Goal: Task Accomplishment & Management: Manage account settings

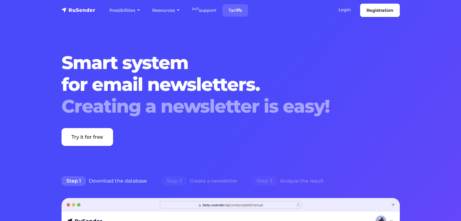
click at [240, 10] on font "Tariffs" at bounding box center [235, 10] width 13 height 5
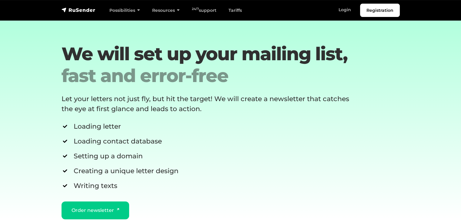
scroll to position [1013, 0]
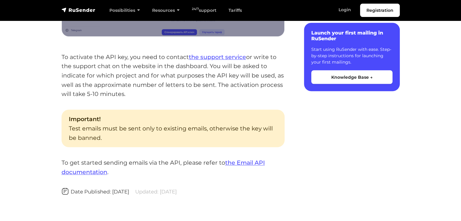
scroll to position [569, 0]
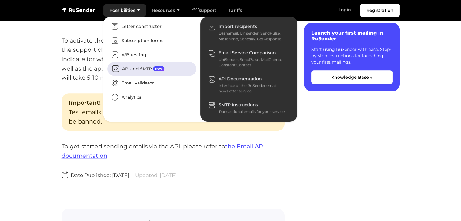
click at [138, 71] on font "API and SMTP" at bounding box center [137, 68] width 30 height 5
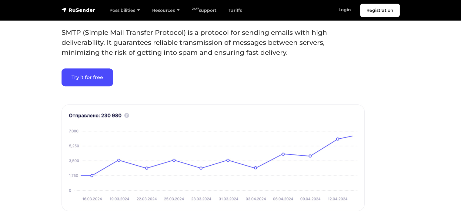
scroll to position [445, 0]
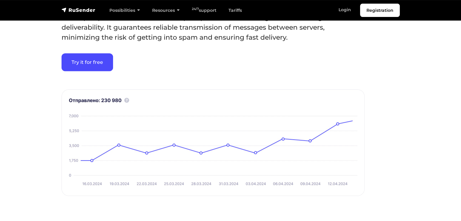
click at [128, 101] on img at bounding box center [213, 142] width 303 height 107
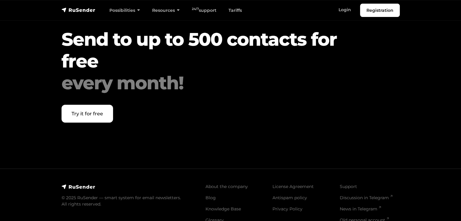
scroll to position [2105, 0]
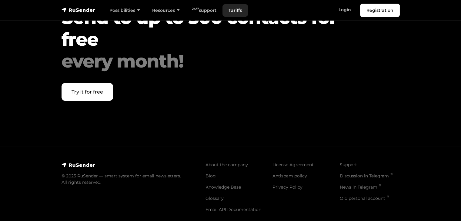
click at [239, 11] on font "Tariffs" at bounding box center [235, 10] width 13 height 5
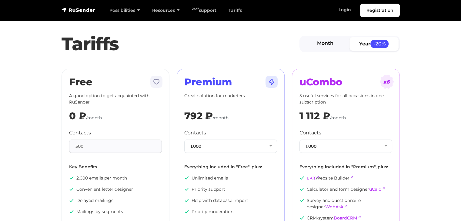
click at [325, 42] on font "Month" at bounding box center [325, 43] width 16 height 6
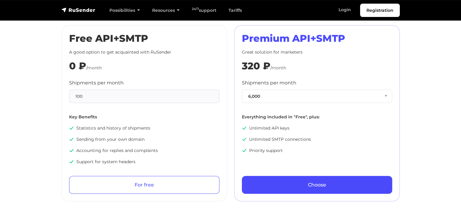
scroll to position [301, 0]
click at [143, 93] on div "100" at bounding box center [144, 95] width 150 height 13
click at [309, 97] on button "6,000" at bounding box center [317, 95] width 150 height 13
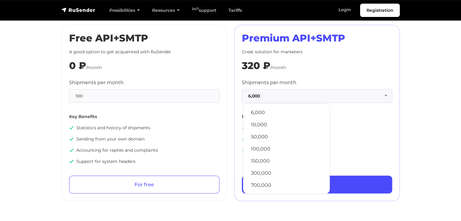
click at [309, 97] on button "6,000" at bounding box center [317, 95] width 150 height 13
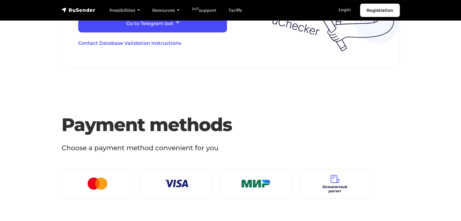
scroll to position [782, 0]
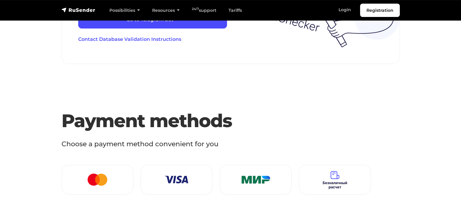
click at [113, 174] on div at bounding box center [97, 179] width 57 height 19
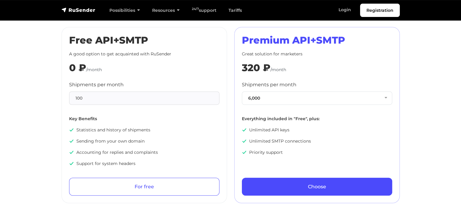
scroll to position [300, 0]
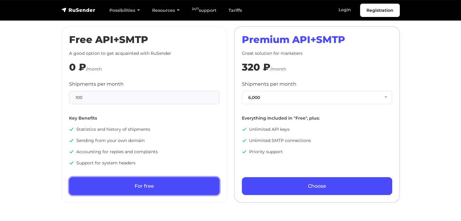
click at [107, 181] on link "For free" at bounding box center [144, 186] width 150 height 18
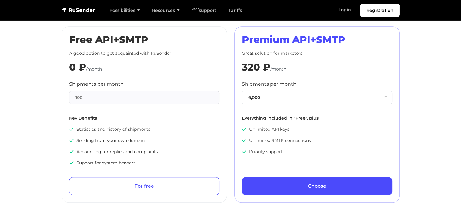
click at [76, 14] on div "Registration Possibilities Letter constructor Subscription forms A/B testing AP…" at bounding box center [231, 10] width 346 height 13
click at [76, 11] on img "navbar" at bounding box center [79, 10] width 34 height 6
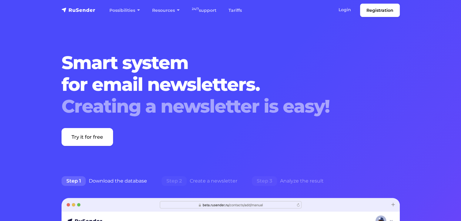
click at [268, 79] on h1 "Smart system for email newsletters. Creating a newsletter is easy!" at bounding box center [217, 85] width 310 height 66
click at [320, 72] on h1 "Smart system for email newsletters. Creating a newsletter is easy!" at bounding box center [217, 85] width 310 height 66
click at [209, 11] on font "support" at bounding box center [208, 10] width 18 height 5
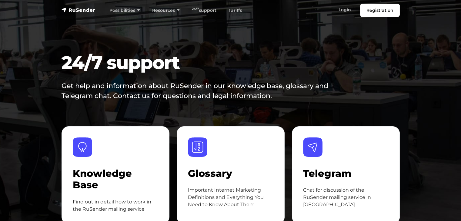
click at [51, 91] on section "24/7 support Get help and information about RuSender in our knowledge base, glo…" at bounding box center [230, 135] width 461 height 271
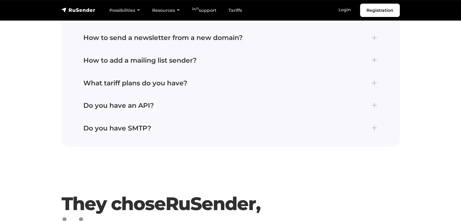
scroll to position [1102, 0]
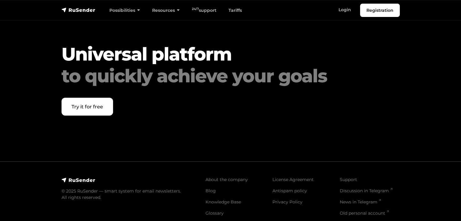
scroll to position [1644, 0]
drag, startPoint x: 80, startPoint y: 4, endPoint x: 77, endPoint y: 8, distance: 5.0
click at [77, 8] on div "Registration Possibilities Letter constructor Subscription forms A/B testing AP…" at bounding box center [231, 10] width 346 height 13
click at [77, 8] on img "navbar" at bounding box center [79, 10] width 34 height 6
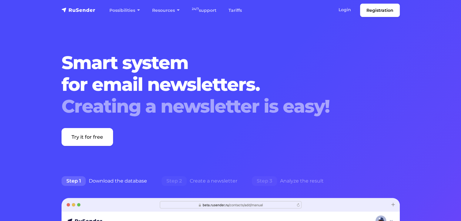
click at [97, 126] on div "Smart system for email newsletters. Creating a newsletter is easy! Try it for f…" at bounding box center [216, 99] width 317 height 94
click at [99, 136] on font "Try it for free" at bounding box center [88, 137] width 32 height 6
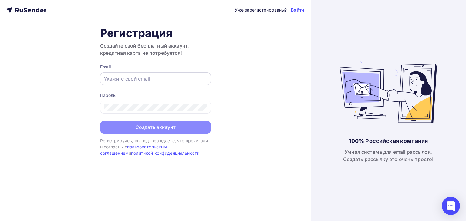
click at [150, 83] on div at bounding box center [155, 78] width 111 height 13
click at [153, 78] on input "text" at bounding box center [155, 78] width 103 height 7
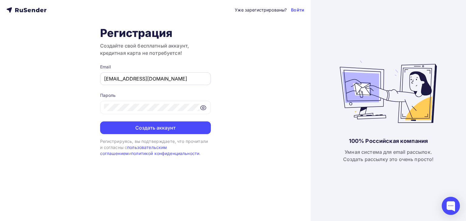
click at [107, 82] on input "smtp@trosell.net" at bounding box center [155, 78] width 103 height 7
type input "info@trosell.net"
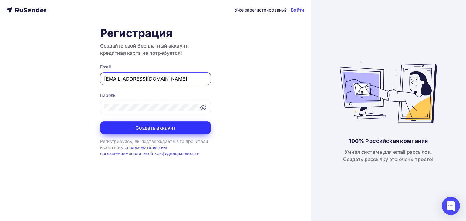
click at [165, 126] on button "Создать аккаунт" at bounding box center [155, 128] width 111 height 13
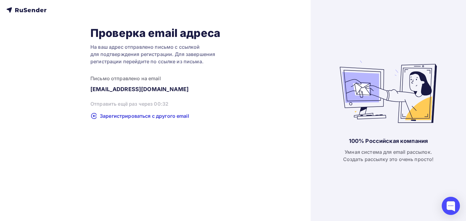
click at [255, 59] on div "Проверка email адреса На ваш адрес отправлено письмо с ссылкой для подтверждени…" at bounding box center [155, 72] width 298 height 93
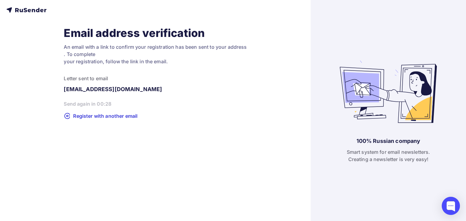
click at [241, 154] on div "Email address verification An email with a link to confirm your registration ha…" at bounding box center [155, 110] width 311 height 221
click at [86, 102] on font "Send again in 00:28" at bounding box center [88, 104] width 48 height 6
click at [114, 114] on font "Register with another email" at bounding box center [105, 116] width 64 height 6
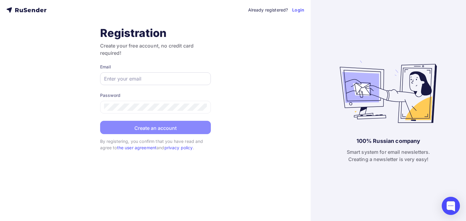
click at [151, 83] on div at bounding box center [155, 78] width 111 height 13
drag, startPoint x: 151, startPoint y: 83, endPoint x: 157, endPoint y: 80, distance: 6.4
click at [157, 80] on div at bounding box center [155, 78] width 111 height 13
click at [157, 80] on input "text" at bounding box center [155, 78] width 103 height 7
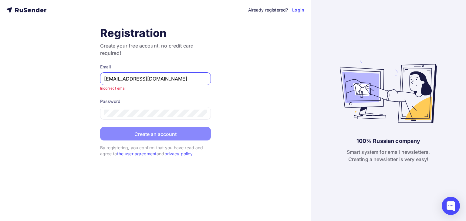
type input "smtp@trosell.net"
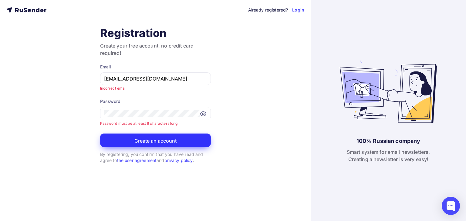
click at [160, 140] on font "Create an account" at bounding box center [155, 141] width 42 height 6
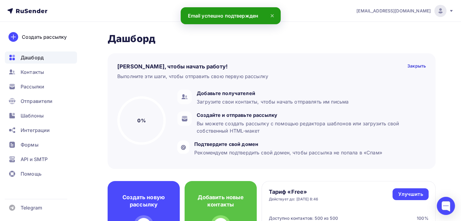
click at [444, 11] on div at bounding box center [441, 11] width 12 height 12
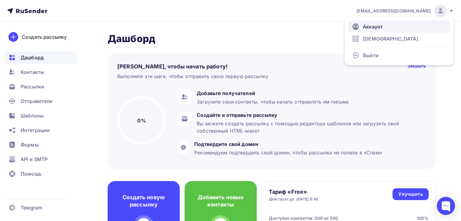
click at [410, 22] on link "Аккаунт" at bounding box center [399, 27] width 102 height 12
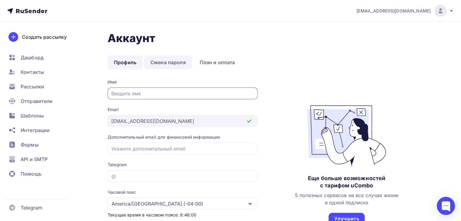
click at [162, 57] on link "Смена пароля" at bounding box center [168, 63] width 48 height 14
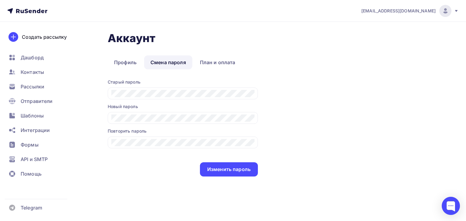
click at [167, 66] on link "Смена пароля" at bounding box center [168, 63] width 48 height 14
click at [203, 62] on link "План и оплата" at bounding box center [217, 63] width 48 height 14
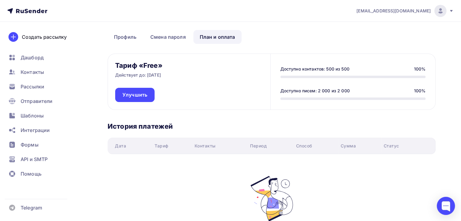
scroll to position [18, 0]
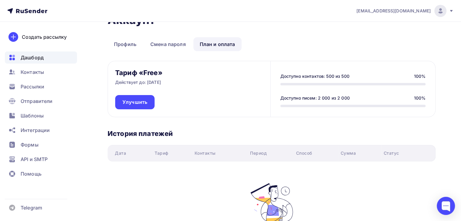
click at [39, 54] on span "Дашборд" at bounding box center [32, 57] width 23 height 7
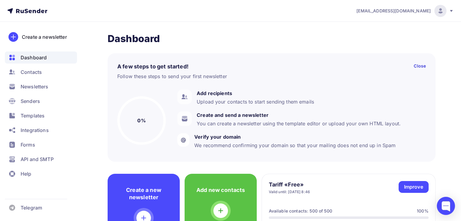
drag, startPoint x: 343, startPoint y: 26, endPoint x: 250, endPoint y: 54, distance: 97.8
click at [250, 54] on div "A few steps to get started! Close Follow these steps to send your first newslet…" at bounding box center [272, 107] width 328 height 109
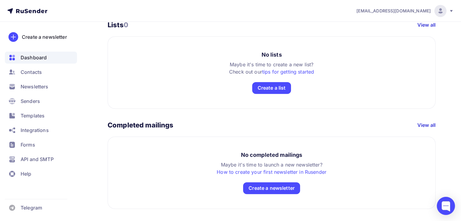
scroll to position [349, 0]
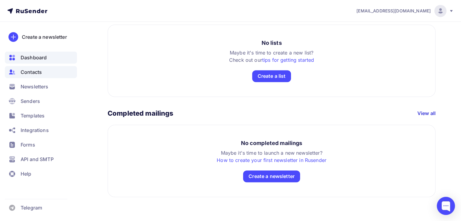
click at [50, 69] on div "Contacts" at bounding box center [41, 72] width 72 height 12
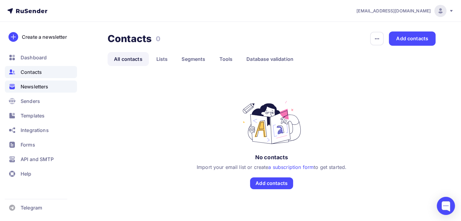
click at [53, 89] on div "Newsletters" at bounding box center [41, 87] width 72 height 12
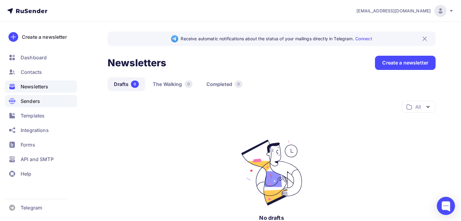
click at [53, 103] on div "Senders" at bounding box center [41, 101] width 72 height 12
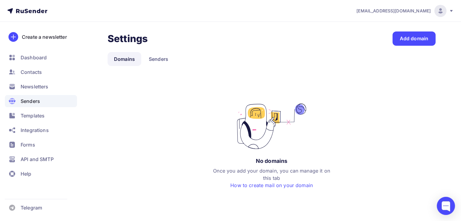
click at [53, 153] on ul "Dashboard Contacts Newsletters Senders Templates Integrations Forms API and SMT…" at bounding box center [41, 118] width 72 height 132
click at [53, 159] on font "API and SMTP" at bounding box center [37, 159] width 33 height 6
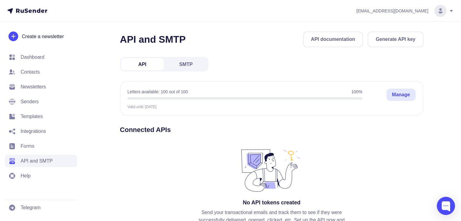
click at [289, 59] on div "API and SMTP API documentation Generate API key API SMTP Letters available: 100…" at bounding box center [272, 152] width 304 height 241
click at [391, 47] on button "Generate API key" at bounding box center [396, 40] width 56 height 16
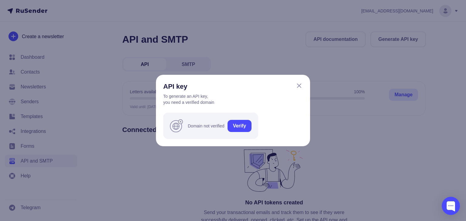
click at [248, 130] on link "Verify" at bounding box center [239, 126] width 24 height 12
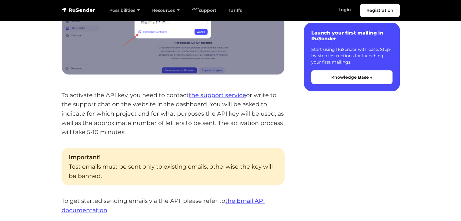
scroll to position [560, 0]
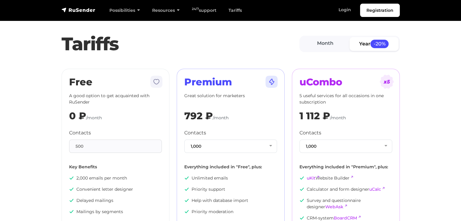
click at [58, 122] on div "Free A good option to get acquainted with RuSender 0 ₽ /month Contacts 500 Key …" at bounding box center [115, 163] width 115 height 189
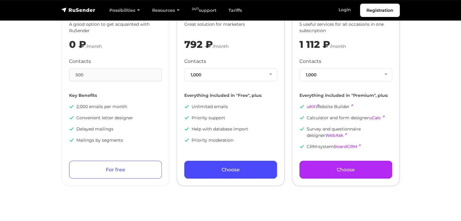
scroll to position [72, 0]
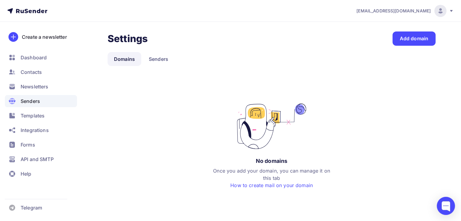
click at [426, 80] on div "Settings Settings Add domain Domains Senders Domains Senders No domains Once yo…" at bounding box center [272, 117] width 328 height 170
click at [431, 40] on link "Add domain" at bounding box center [414, 39] width 43 height 14
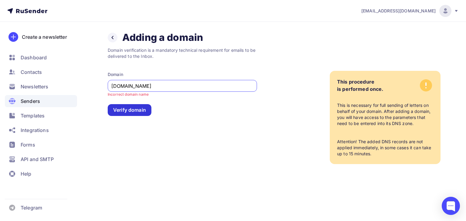
type input "[DOMAIN_NAME]"
click at [129, 112] on font "Verify domain" at bounding box center [129, 110] width 33 height 6
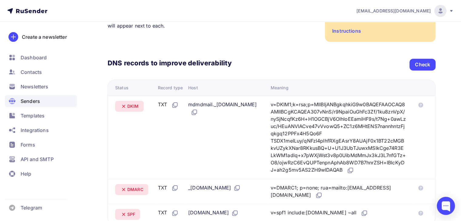
scroll to position [106, 0]
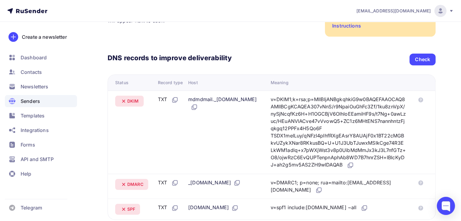
click at [285, 139] on div "v=DKIM1;k=rsa;p=MIIBIjANBgkqhkiG9w0BAQEFAAOCAQ8AMIIBCgKCAQEA307vNnS/r9NpaiOuGhF…" at bounding box center [339, 132] width 136 height 73
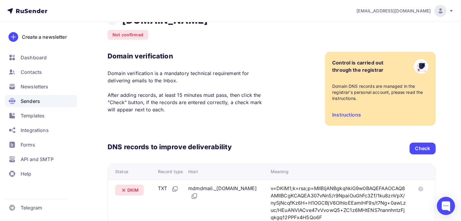
scroll to position [0, 0]
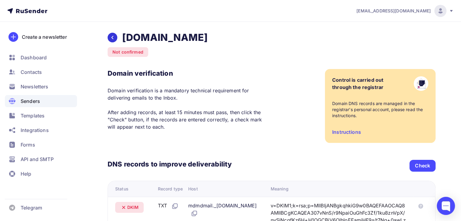
click at [109, 38] on div at bounding box center [113, 38] width 10 height 10
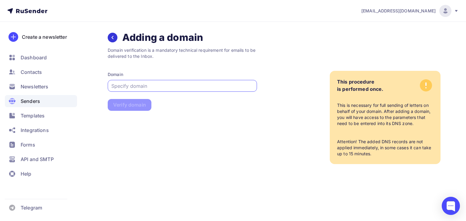
click at [109, 40] on div at bounding box center [113, 38] width 10 height 10
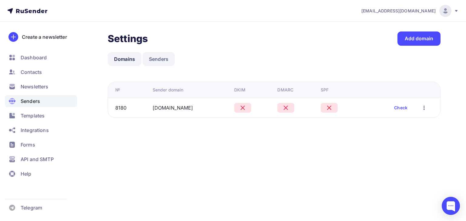
click at [166, 58] on font "Senders" at bounding box center [158, 59] width 19 height 6
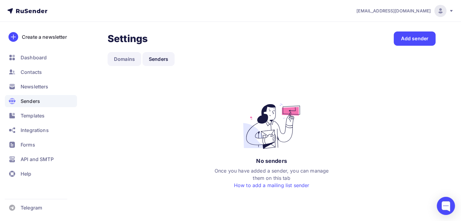
click at [133, 61] on font "Domains" at bounding box center [124, 59] width 21 height 6
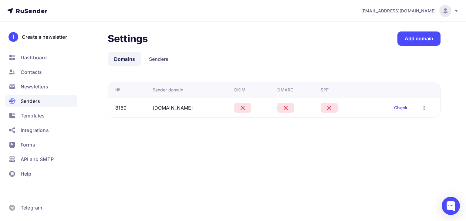
click at [425, 108] on icon "button" at bounding box center [423, 107] width 7 height 7
click at [390, 137] on font "Delete" at bounding box center [382, 136] width 15 height 6
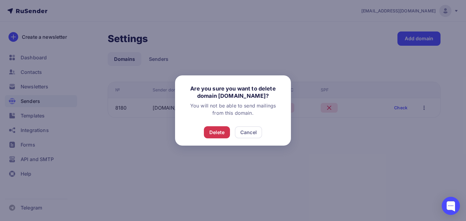
click at [219, 134] on font "Delete" at bounding box center [216, 133] width 15 height 6
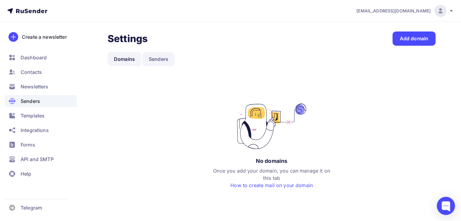
click at [163, 61] on font "Senders" at bounding box center [158, 59] width 19 height 6
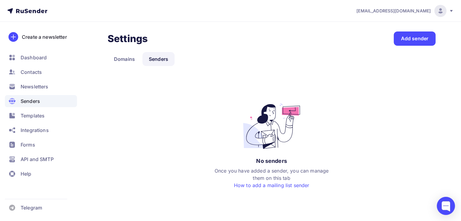
click at [416, 30] on div "Settings Settings Add sender Domains Senders Senders Domains No senders Once yo…" at bounding box center [230, 124] width 461 height 204
click at [418, 35] on font "Add sender" at bounding box center [414, 38] width 27 height 7
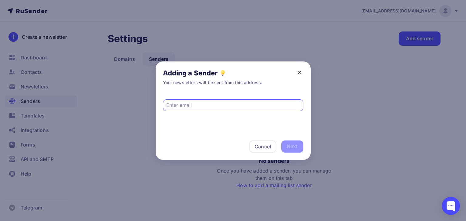
click at [300, 70] on icon at bounding box center [299, 72] width 7 height 7
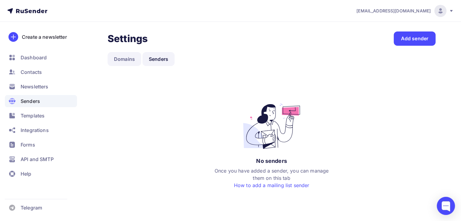
click at [124, 65] on link "Domains" at bounding box center [125, 59] width 34 height 14
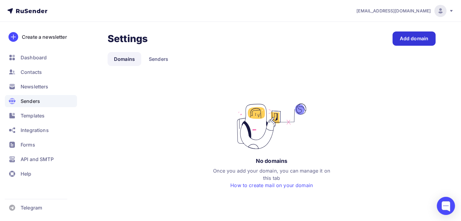
click at [414, 42] on font "Add domain" at bounding box center [414, 38] width 29 height 7
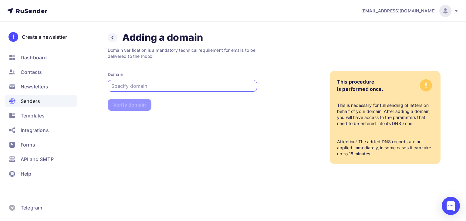
click at [178, 89] on input "text" at bounding box center [182, 85] width 142 height 7
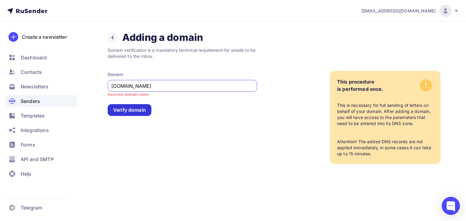
type input "trosell.net"
click at [130, 109] on font "Verify domain" at bounding box center [129, 110] width 33 height 6
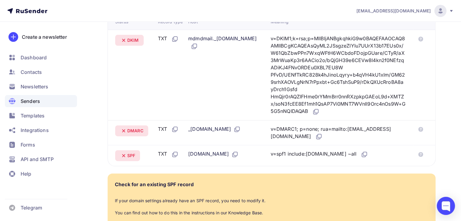
scroll to position [166, 0]
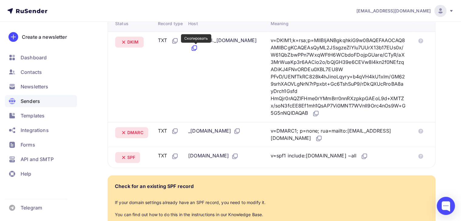
click at [197, 51] on icon at bounding box center [194, 48] width 7 height 7
click at [196, 50] on icon at bounding box center [194, 49] width 4 height 4
click at [320, 114] on icon at bounding box center [315, 113] width 7 height 7
click at [323, 141] on icon at bounding box center [318, 138] width 7 height 7
click at [321, 138] on icon at bounding box center [320, 138] width 4 height 4
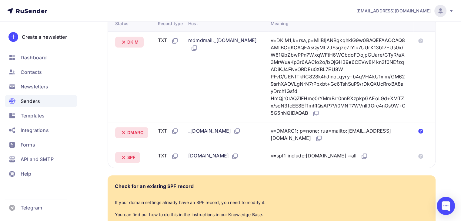
click at [422, 130] on icon at bounding box center [421, 131] width 5 height 5
click at [321, 139] on icon at bounding box center [320, 138] width 4 height 4
drag, startPoint x: 434, startPoint y: 164, endPoint x: 110, endPoint y: 42, distance: 346.3
click at [110, 42] on tbody "DKIM TXT mdmdmail._domainkey.trosell.net v=DKIM1;k=rsa;p=MIIBIjANBgkqhkiG9w0BAQ…" at bounding box center [272, 100] width 328 height 136
copy table "Status Record type Host Meaning"
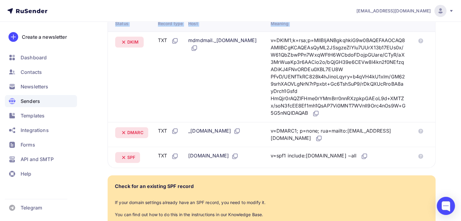
click at [241, 104] on td "mdmdmail._domainkey.trosell.net" at bounding box center [227, 77] width 82 height 91
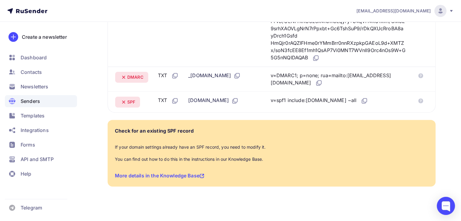
scroll to position [221, 0]
click at [200, 173] on icon at bounding box center [202, 175] width 5 height 5
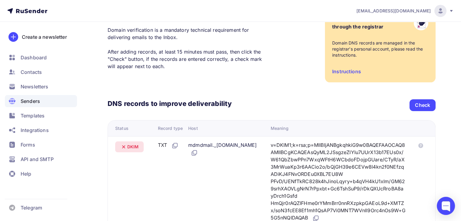
scroll to position [56, 0]
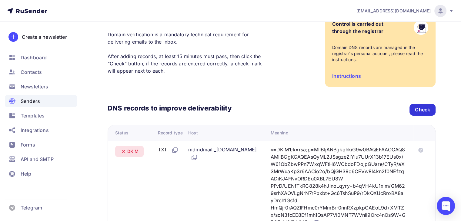
click at [420, 110] on font "Check" at bounding box center [422, 110] width 15 height 6
click at [423, 108] on font "Check" at bounding box center [422, 110] width 15 height 6
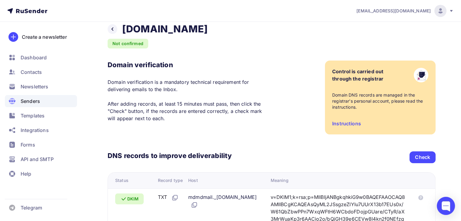
scroll to position [7, 0]
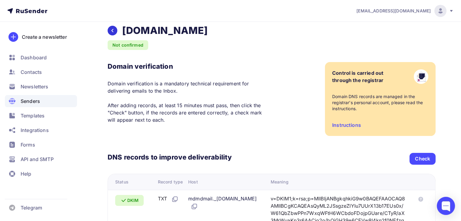
click at [114, 29] on icon at bounding box center [112, 30] width 5 height 5
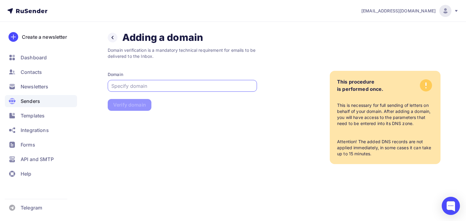
click at [118, 38] on div "Back Adding a domain Adding a domain" at bounding box center [155, 38] width 95 height 12
click at [113, 38] on icon at bounding box center [112, 37] width 5 height 5
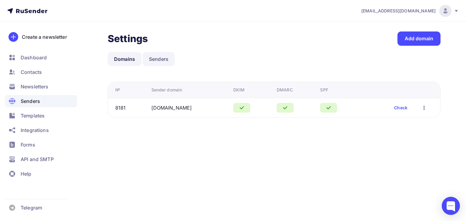
click at [163, 61] on font "Senders" at bounding box center [158, 59] width 19 height 6
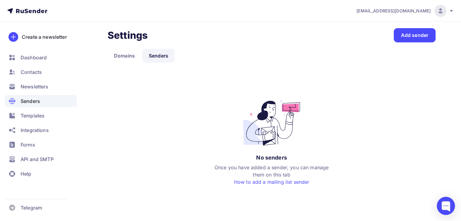
scroll to position [4, 0]
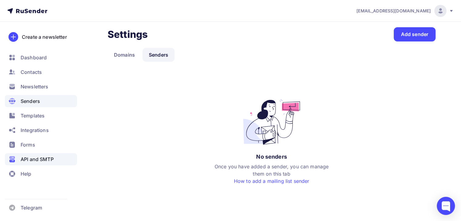
click at [53, 158] on font "API and SMTP" at bounding box center [37, 159] width 33 height 6
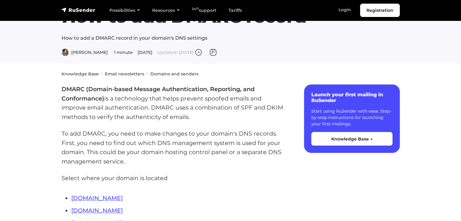
scroll to position [12, 0]
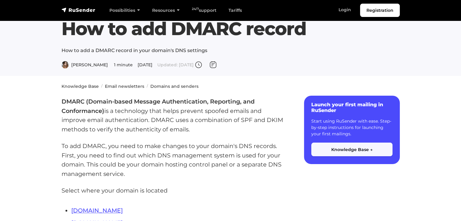
click at [368, 155] on button "Knowledge Base →" at bounding box center [351, 149] width 81 height 13
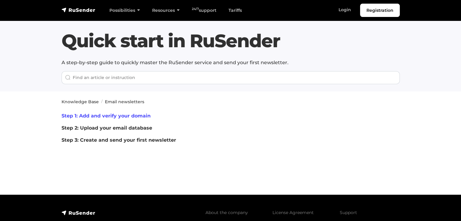
click at [88, 118] on font "Step 1: Add and verify your domain" at bounding box center [106, 116] width 89 height 6
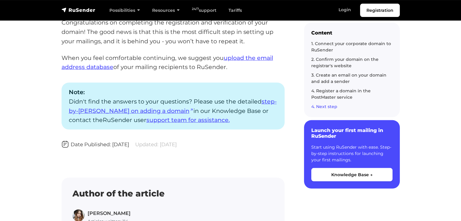
scroll to position [1785, 0]
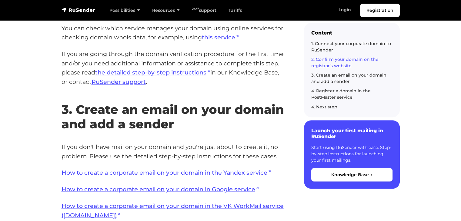
click at [20, 115] on section "Knowledge Base Email newsletters Quick start in RuSender The first step to star…" at bounding box center [230, 25] width 461 height 1988
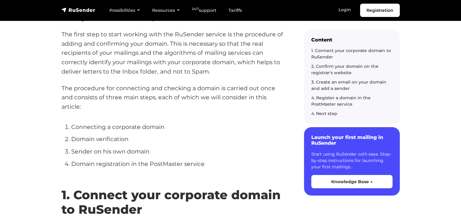
scroll to position [0, 0]
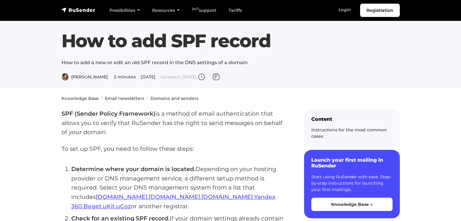
drag, startPoint x: 0, startPoint y: 0, endPoint x: 38, endPoint y: 164, distance: 168.6
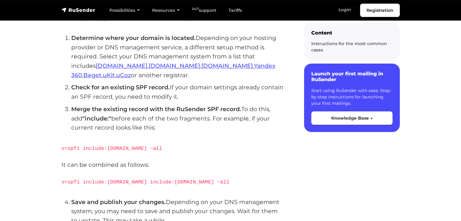
scroll to position [132, 0]
drag, startPoint x: 193, startPoint y: 180, endPoint x: 161, endPoint y: 184, distance: 31.8
click at [161, 184] on p "v=spf1 include:rsndr.ru include:domain.ru ~all" at bounding box center [173, 182] width 223 height 10
click at [127, 181] on code "v=spf1 include:rsndr.ru include:domain.ru ~all" at bounding box center [146, 182] width 168 height 6
drag, startPoint x: 125, startPoint y: 182, endPoint x: 81, endPoint y: 177, distance: 43.9
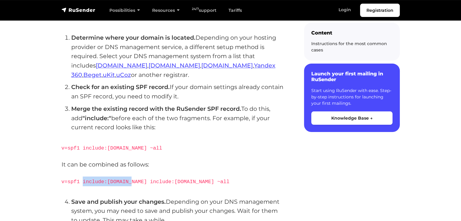
click at [81, 177] on p "v=spf1 include:rsndr.ru include:domain.ru ~all" at bounding box center [173, 182] width 223 height 10
copy code "include:rsndr.ru"
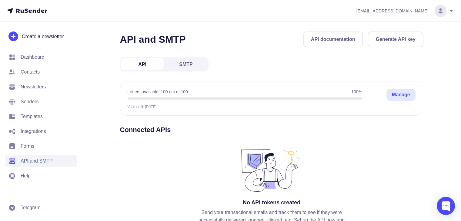
click at [50, 108] on nav "Dashboard Contacts Newsletters Senders Templates Integrations Forms API and SMT…" at bounding box center [41, 116] width 72 height 131
click at [43, 101] on span "Senders" at bounding box center [41, 102] width 72 height 12
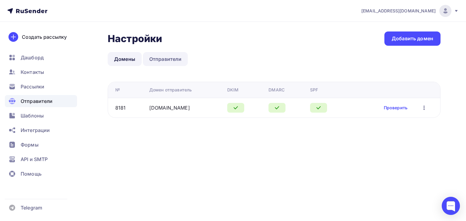
click at [155, 62] on link "Отправители" at bounding box center [165, 59] width 45 height 14
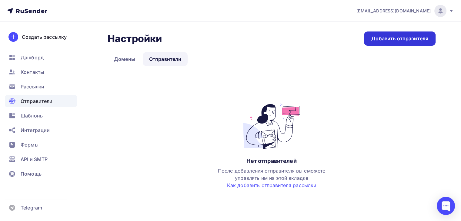
click at [394, 38] on div "Добавить отправителя" at bounding box center [400, 38] width 57 height 7
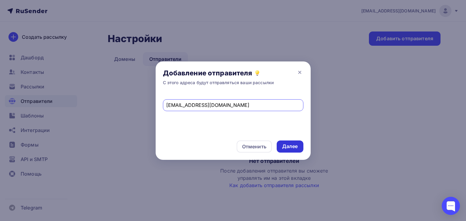
type input "notifier@trosell.net"
click at [284, 147] on div "Далее" at bounding box center [290, 146] width 16 height 7
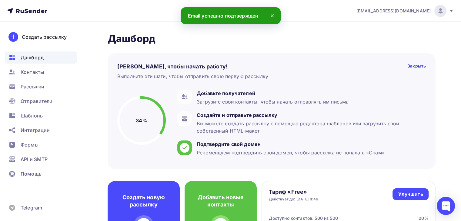
drag, startPoint x: 274, startPoint y: 45, endPoint x: 287, endPoint y: 49, distance: 13.9
click at [287, 49] on div "[PERSON_NAME], чтобы начать работу! Закрыть Выполните эти шаги, чтобы отправить…" at bounding box center [272, 107] width 328 height 124
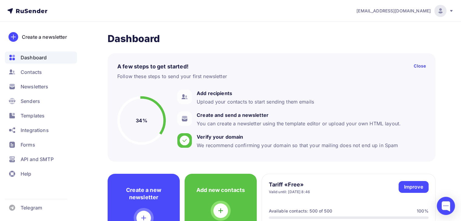
click at [47, 127] on span "Integrations" at bounding box center [35, 130] width 28 height 7
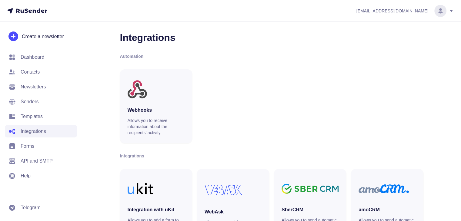
click at [298, 97] on div "Webhooks Allows you to receive information about the recipients' activity." at bounding box center [272, 106] width 304 height 74
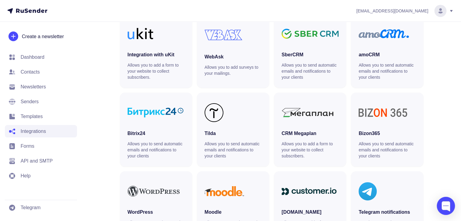
scroll to position [196, 0]
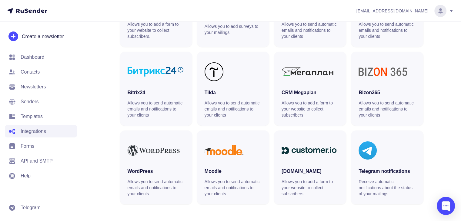
click at [38, 154] on nav "Dashboard Contacts Newsletters Senders Templates Integrations Forms API and SMT…" at bounding box center [41, 116] width 72 height 131
click at [44, 162] on font "API and SMTP" at bounding box center [37, 161] width 32 height 5
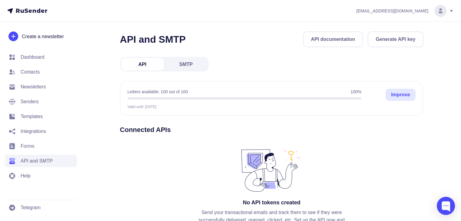
click at [178, 65] on link "SMTP" at bounding box center [186, 64] width 42 height 12
click at [141, 61] on span "API" at bounding box center [142, 65] width 8 height 8
click at [199, 60] on link "SMTP" at bounding box center [186, 64] width 42 height 12
click at [151, 68] on link "API" at bounding box center [142, 64] width 42 height 12
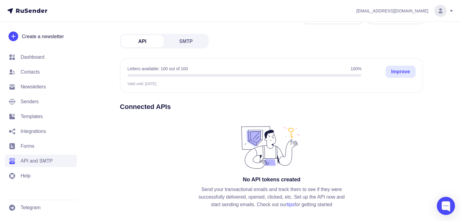
scroll to position [59, 0]
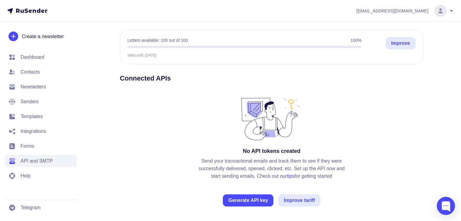
click at [313, 202] on font "Improve tariff" at bounding box center [299, 200] width 31 height 5
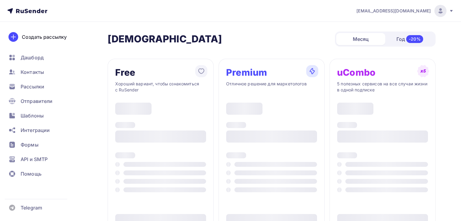
type input "500"
type input "100"
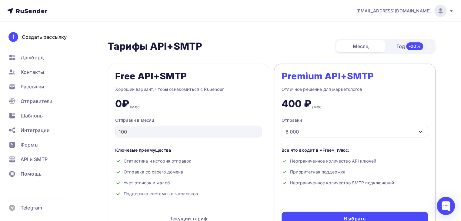
scroll to position [235, 0]
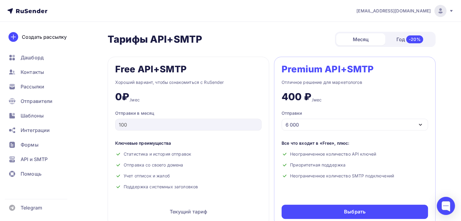
click at [418, 38] on div "-20%" at bounding box center [414, 39] width 17 height 8
click at [355, 35] on div "Месяц" at bounding box center [360, 39] width 49 height 12
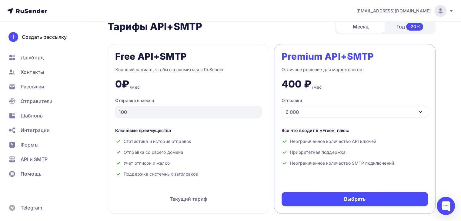
scroll to position [247, 0]
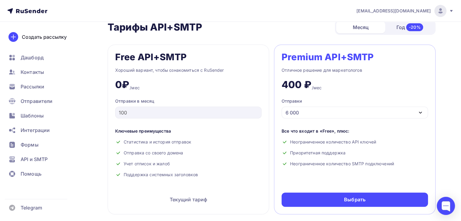
click at [318, 111] on div "6 000" at bounding box center [355, 113] width 146 height 12
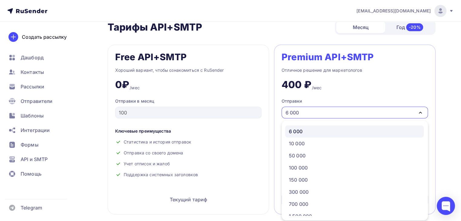
click at [318, 111] on div "6 000" at bounding box center [355, 113] width 146 height 12
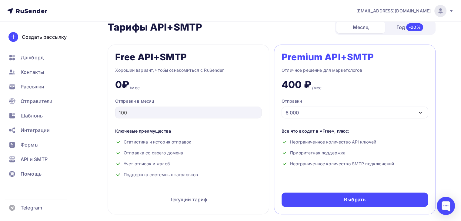
click at [333, 148] on div "Все что входит в «Free», плюс: Неограниченное количество API ключей Приоритетна…" at bounding box center [355, 150] width 146 height 44
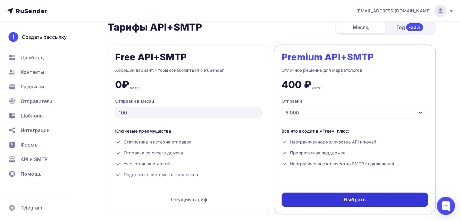
click at [321, 193] on div "Выбрать" at bounding box center [355, 200] width 146 height 14
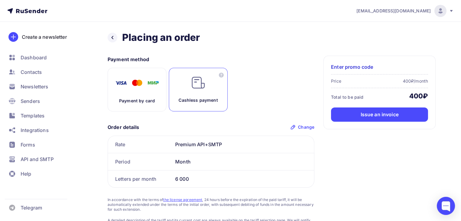
click at [144, 100] on font "Payment by card" at bounding box center [137, 100] width 36 height 5
click at [186, 83] on div "Cashless payment" at bounding box center [198, 90] width 59 height 44
click at [142, 84] on img at bounding box center [137, 83] width 49 height 15
click at [111, 37] on icon at bounding box center [112, 37] width 5 height 5
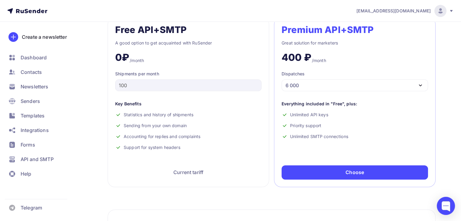
scroll to position [303, 0]
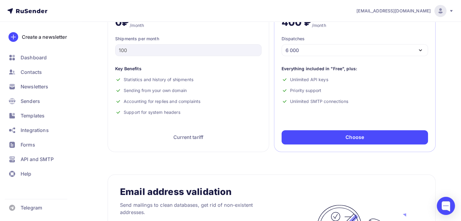
click at [445, 11] on div at bounding box center [441, 11] width 12 height 12
click at [372, 26] on font "Account" at bounding box center [373, 27] width 20 height 6
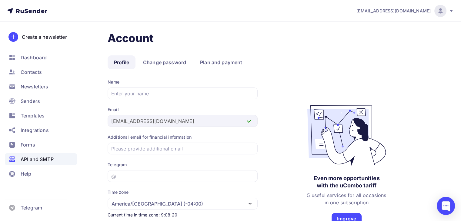
click at [35, 159] on font "API and SMTP" at bounding box center [37, 159] width 33 height 6
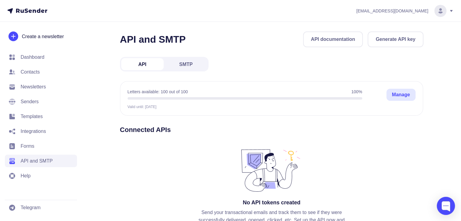
click at [187, 64] on font "SMTP" at bounding box center [185, 64] width 13 height 5
click at [155, 64] on link "API" at bounding box center [142, 64] width 42 height 12
click at [187, 66] on font "SMTP" at bounding box center [185, 64] width 13 height 5
click at [149, 68] on link "API" at bounding box center [142, 64] width 42 height 12
click at [396, 36] on font "Generate API key" at bounding box center [396, 39] width 40 height 7
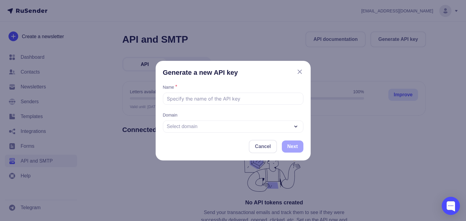
click at [196, 129] on font "Select domain" at bounding box center [182, 126] width 31 height 5
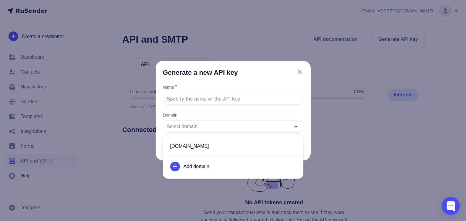
click at [197, 147] on span "trosell.net" at bounding box center [233, 146] width 133 height 15
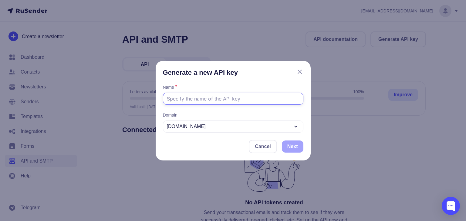
click at [197, 104] on input "text" at bounding box center [233, 99] width 140 height 12
type input "usend"
click at [290, 144] on font "Next" at bounding box center [292, 146] width 11 height 5
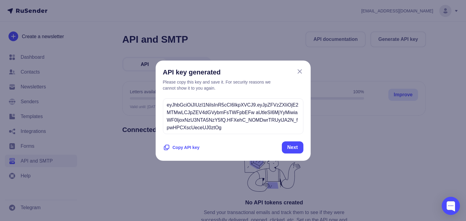
click at [184, 145] on font "Copy API key" at bounding box center [186, 147] width 27 height 5
click at [292, 149] on font "Next" at bounding box center [292, 147] width 11 height 5
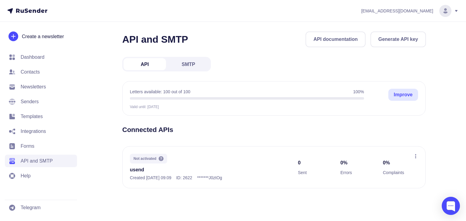
click at [413, 159] on div at bounding box center [415, 157] width 5 height 6
click at [257, 107] on div "Valid until: 10.10.2025 Improve" at bounding box center [247, 105] width 234 height 7
click at [417, 161] on div "0 Sent 0% Errors 0% Complaints" at bounding box center [358, 167] width 120 height 27
click at [414, 155] on icon at bounding box center [415, 156] width 5 height 5
click at [366, 181] on icon at bounding box center [362, 182] width 7 height 7
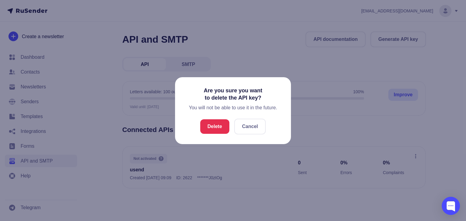
click at [220, 129] on font "Delete" at bounding box center [214, 126] width 15 height 5
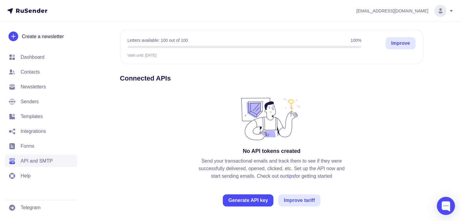
scroll to position [59, 0]
click at [295, 174] on font "tips" at bounding box center [291, 176] width 8 height 5
click at [240, 197] on button "Generate API key" at bounding box center [248, 201] width 51 height 12
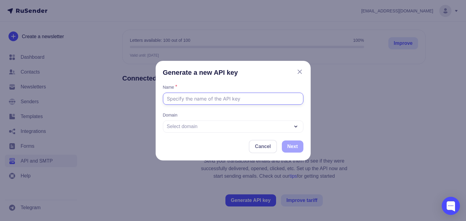
click at [219, 94] on input "text" at bounding box center [233, 99] width 140 height 12
type input "ucoz"
click at [196, 131] on div "Select domain" at bounding box center [233, 127] width 140 height 12
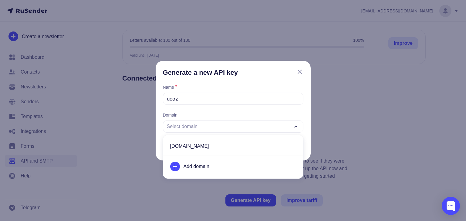
click at [193, 144] on font "trosell.net" at bounding box center [189, 146] width 39 height 5
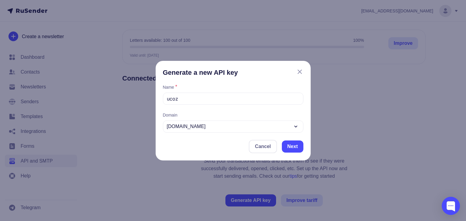
click at [294, 148] on font "Next" at bounding box center [292, 146] width 11 height 5
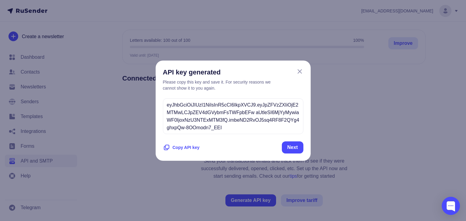
click at [166, 148] on icon at bounding box center [167, 147] width 4 height 4
click at [292, 148] on font "Next" at bounding box center [292, 147] width 11 height 5
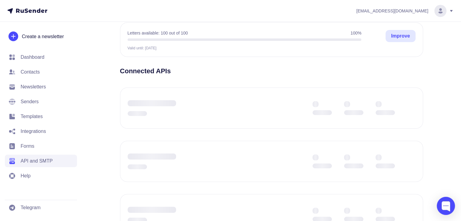
scroll to position [0, 0]
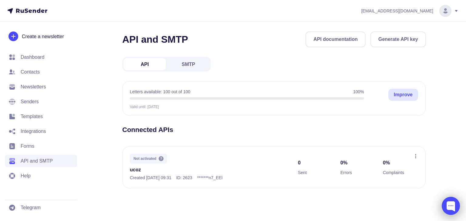
click at [449, 206] on div at bounding box center [451, 206] width 18 height 18
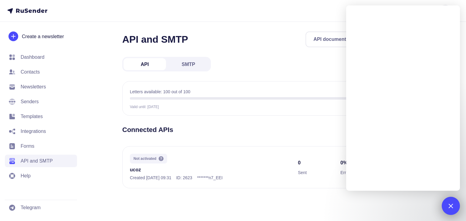
click at [456, 210] on div at bounding box center [451, 206] width 18 height 18
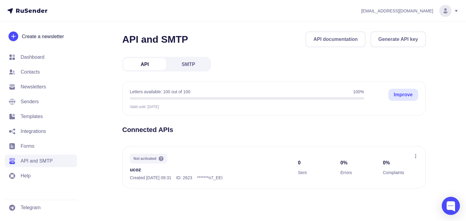
click at [45, 171] on span "Help" at bounding box center [41, 176] width 72 height 12
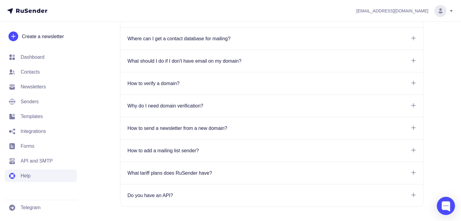
scroll to position [389, 0]
click at [365, 113] on div "Why do I need domain verification? Domain verification is a mandatory technical…" at bounding box center [271, 105] width 303 height 22
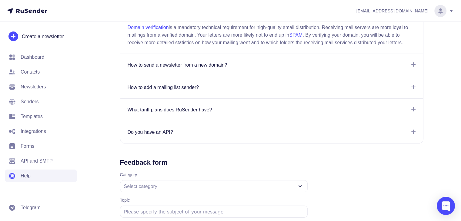
scroll to position [483, 0]
click at [246, 132] on div "Do you have an API? In the RuSender service, API key creation is available at t…" at bounding box center [271, 131] width 303 height 22
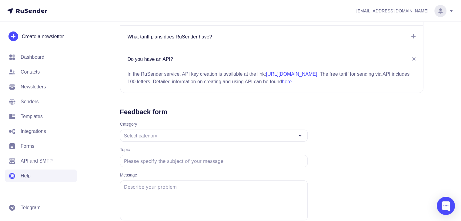
scroll to position [584, 0]
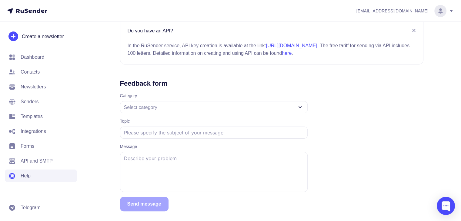
click at [442, 11] on circle at bounding box center [441, 11] width 12 height 12
click at [392, 30] on link "Account" at bounding box center [399, 30] width 102 height 12
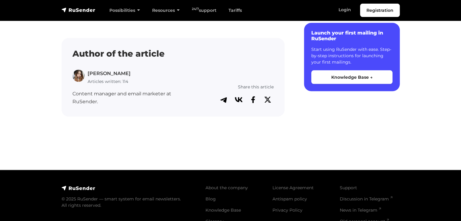
scroll to position [742, 0]
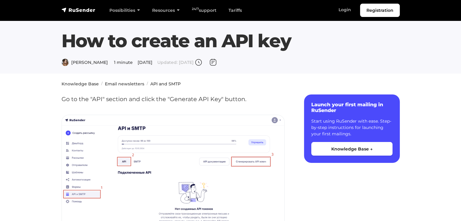
click at [74, 63] on font "Daria L." at bounding box center [89, 62] width 37 height 5
click at [63, 61] on img at bounding box center [65, 62] width 7 height 7
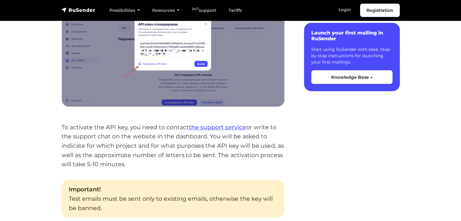
scroll to position [435, 0]
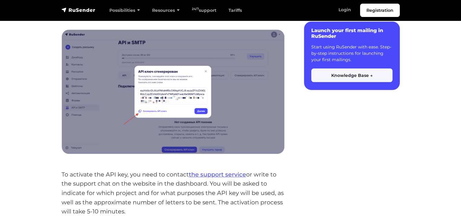
click at [382, 77] on button "Knowledge Base →" at bounding box center [351, 75] width 81 height 13
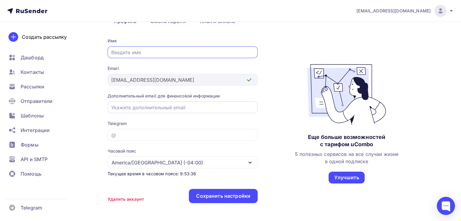
scroll to position [70, 0]
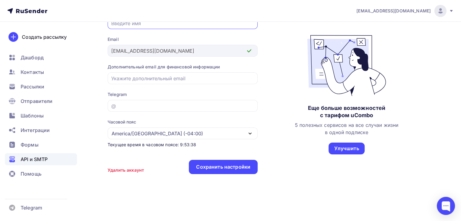
click at [34, 159] on span "API и SMTP" at bounding box center [34, 159] width 27 height 7
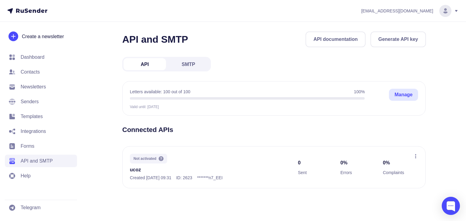
click at [415, 155] on icon at bounding box center [415, 156] width 1 height 4
click at [384, 180] on font "Delete" at bounding box center [379, 182] width 14 height 5
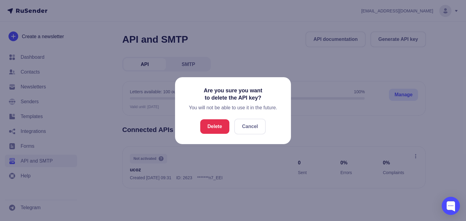
click at [214, 123] on div "Delete Cancel" at bounding box center [233, 127] width 66 height 16
click at [216, 128] on font "Delete" at bounding box center [214, 126] width 15 height 5
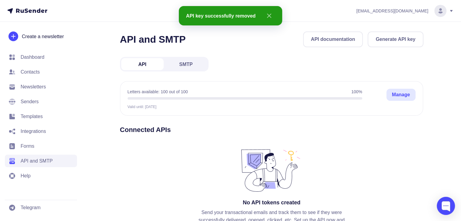
click at [187, 61] on span "SMTP" at bounding box center [185, 65] width 13 height 8
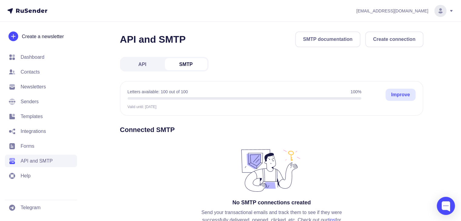
click at [451, 14] on div "[EMAIL_ADDRESS][DOMAIN_NAME]" at bounding box center [405, 11] width 97 height 12
click at [434, 22] on div "Account Tariffs Log out" at bounding box center [399, 44] width 109 height 48
click at [59, 100] on span "Senders" at bounding box center [41, 102] width 72 height 12
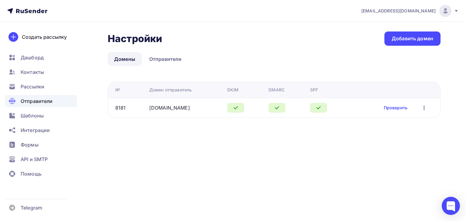
click at [421, 108] on icon "button" at bounding box center [423, 107] width 7 height 7
click at [382, 135] on div "Удалить" at bounding box center [393, 135] width 58 height 7
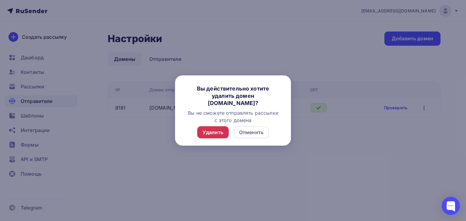
click at [210, 136] on div "Удалить" at bounding box center [213, 132] width 32 height 12
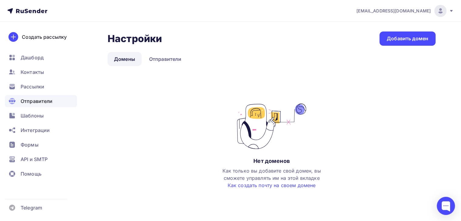
click at [451, 6] on div "[EMAIL_ADDRESS][DOMAIN_NAME]" at bounding box center [405, 11] width 97 height 12
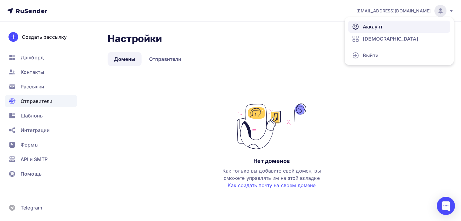
click at [358, 29] on icon at bounding box center [355, 26] width 7 height 7
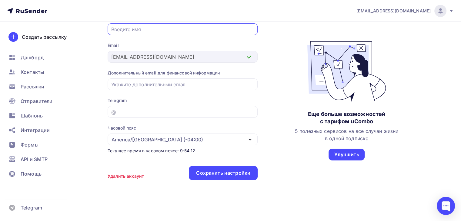
scroll to position [70, 0]
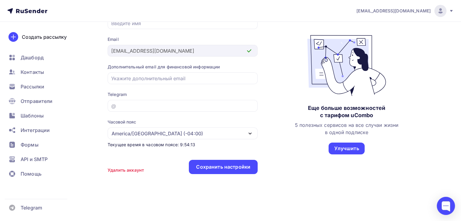
click at [120, 169] on div "Удалить аккаунт" at bounding box center [126, 170] width 36 height 6
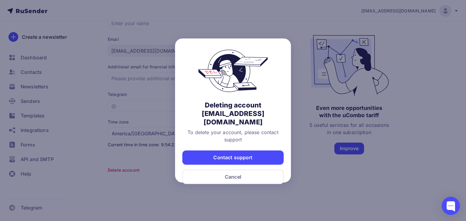
click at [199, 104] on div "Deleting account smtp@trosell.net" at bounding box center [232, 113] width 101 height 25
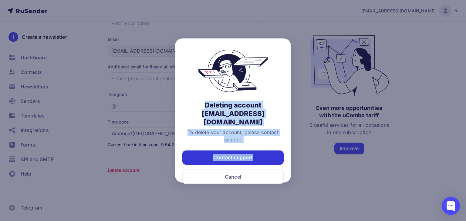
drag, startPoint x: 199, startPoint y: 104, endPoint x: 252, endPoint y: 148, distance: 68.7
click at [252, 148] on div "Deleting account smtp@trosell.net To delete your account, please contact suppor…" at bounding box center [233, 111] width 116 height 144
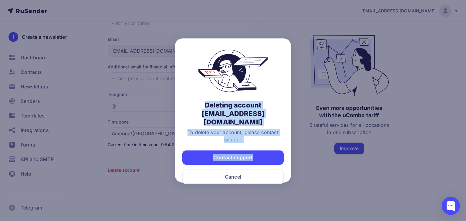
copy div "Deleting account smtp@trosell.net To delete your account, please contact suppor…"
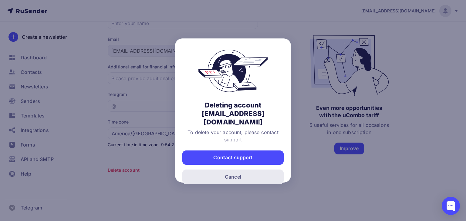
click at [264, 171] on div "Cancel" at bounding box center [232, 177] width 101 height 15
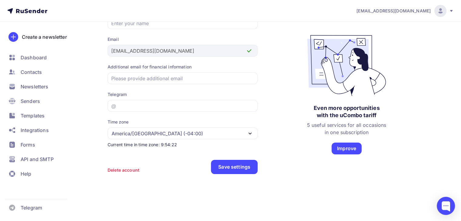
click at [116, 169] on font "Delete account" at bounding box center [124, 170] width 32 height 5
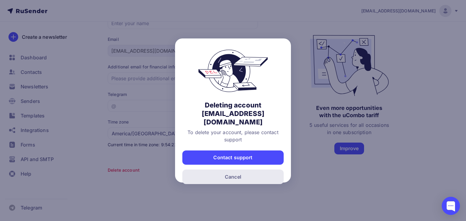
click at [243, 170] on div "Cancel" at bounding box center [232, 177] width 101 height 15
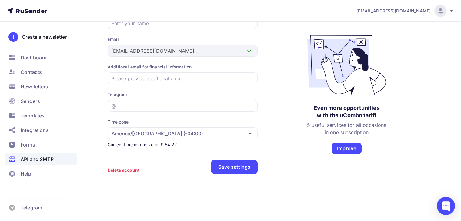
drag, startPoint x: 32, startPoint y: 167, endPoint x: 29, endPoint y: 163, distance: 4.5
click at [29, 163] on ul "Dashboard Contacts Newsletters Senders Templates Integrations Forms API and SMT…" at bounding box center [41, 118] width 72 height 132
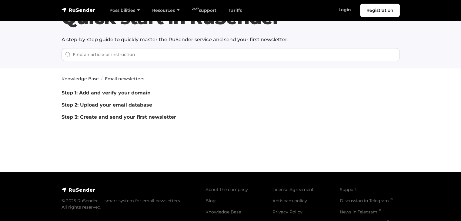
scroll to position [52, 0]
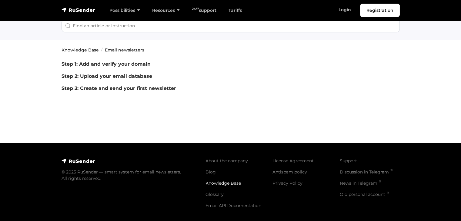
click at [234, 182] on font "Knowledge Base" at bounding box center [223, 183] width 35 height 5
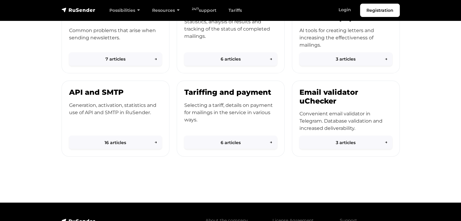
scroll to position [271, 0]
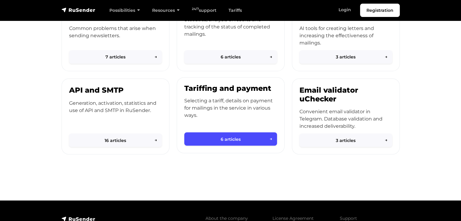
click at [204, 119] on div "Tariffing and payment Selecting a tariff, details on payment for mailings in th…" at bounding box center [230, 110] width 107 height 64
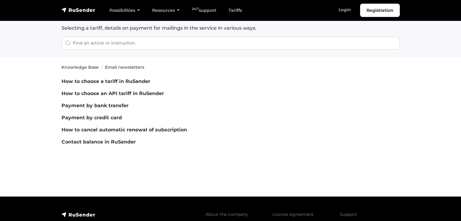
scroll to position [35, 0]
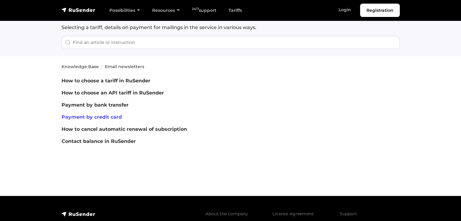
click at [106, 118] on font "Payment by credit card" at bounding box center [92, 117] width 60 height 6
click at [152, 128] on font "How to cancel automatic renewal of subscription" at bounding box center [125, 129] width 126 height 6
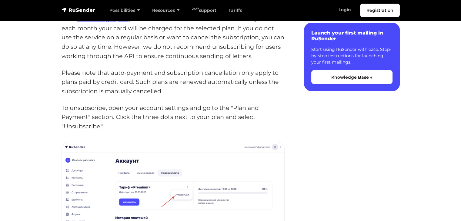
scroll to position [103, 0]
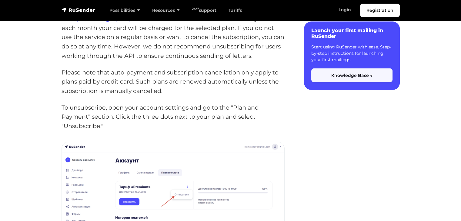
click at [358, 74] on font "Knowledge Base →" at bounding box center [351, 75] width 41 height 5
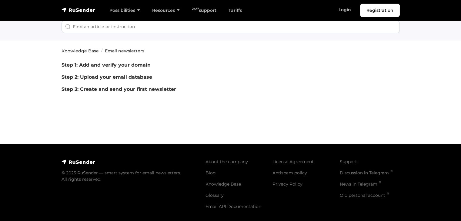
scroll to position [52, 0]
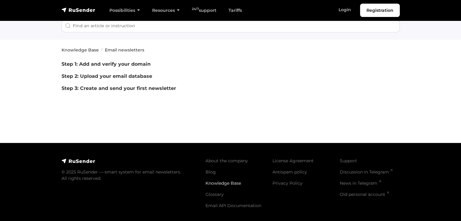
click at [229, 181] on font "Knowledge Base" at bounding box center [223, 183] width 35 height 5
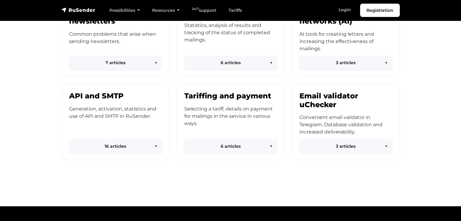
scroll to position [266, 0]
